Goal: Go to known website: Access a specific website the user already knows

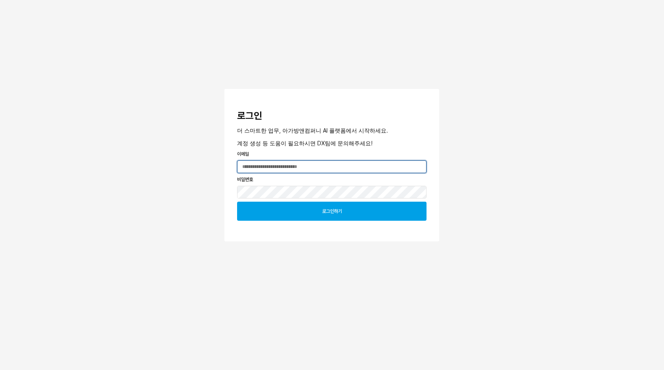
type input "**********"
click at [307, 209] on div "로그인하기" at bounding box center [332, 211] width 182 height 18
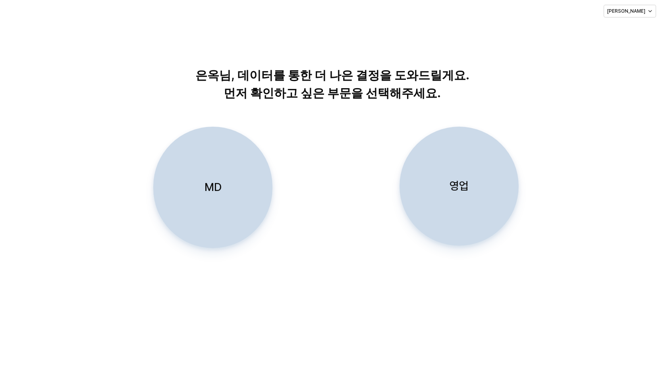
click at [235, 207] on div "MD" at bounding box center [213, 187] width 112 height 121
